Goal: Navigation & Orientation: Find specific page/section

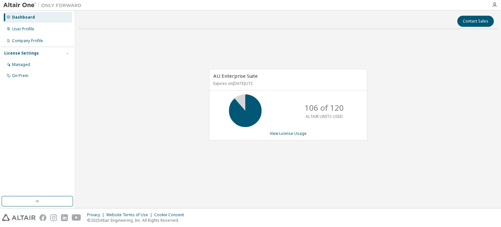
click at [274, 46] on div "AU Enterprise Suite Expires on December 26, 2025 UTC 106 of 120 ALTAIR UNITS US…" at bounding box center [288, 108] width 420 height 148
